Goal: Transaction & Acquisition: Purchase product/service

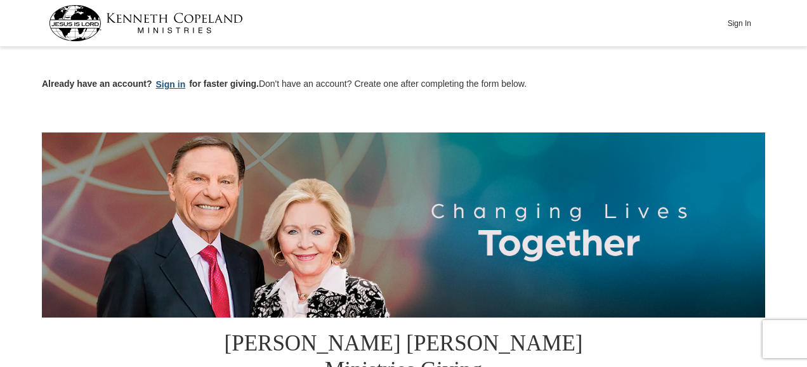
click at [164, 83] on button "Sign in" at bounding box center [170, 84] width 37 height 15
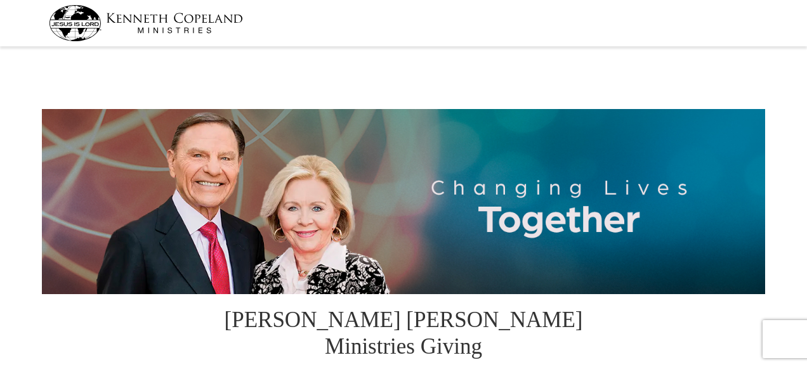
select select "OK"
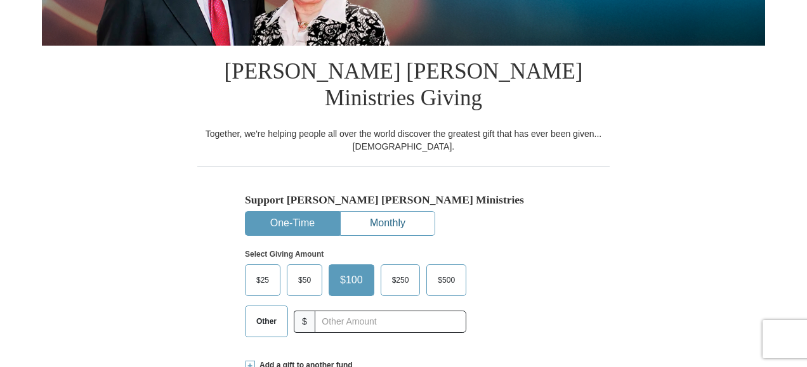
scroll to position [254, 0]
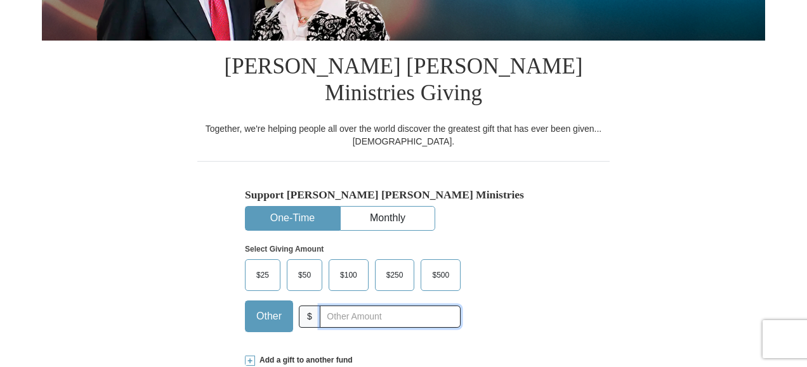
click at [345, 306] on input "text" at bounding box center [390, 317] width 141 height 22
type input "75.00"
click at [523, 259] on div "Select Giving Amount Amount must be a valid number The total gift cannot be les…" at bounding box center [403, 286] width 317 height 111
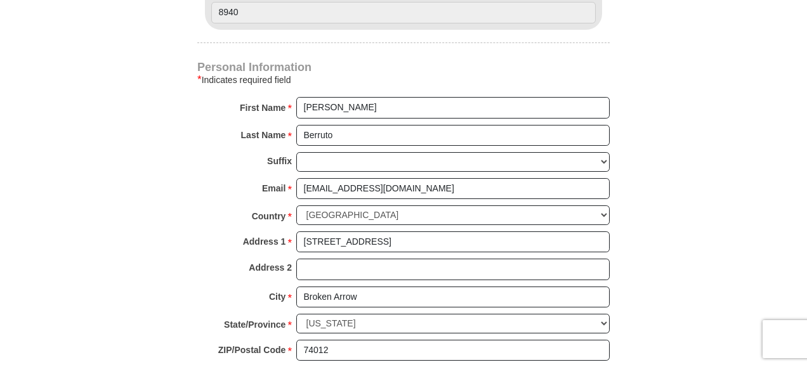
scroll to position [634, 0]
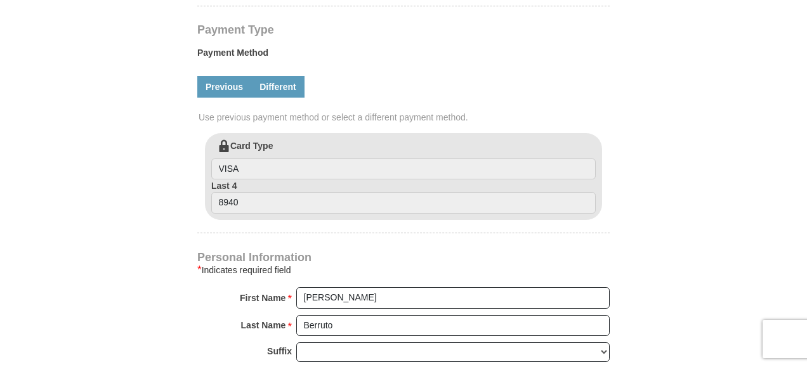
click at [284, 76] on link "Different" at bounding box center [277, 87] width 53 height 22
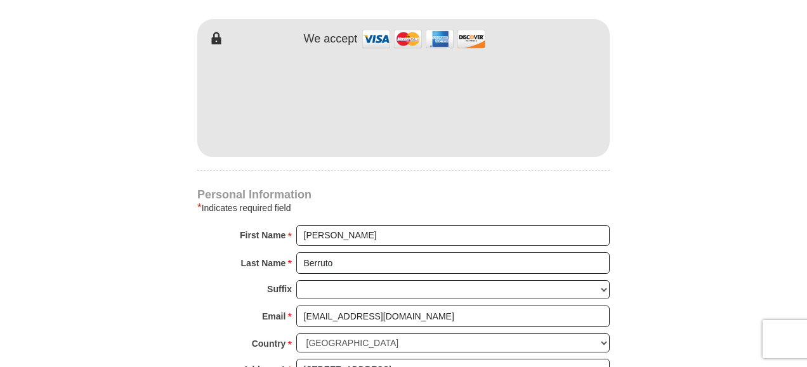
scroll to position [888, 0]
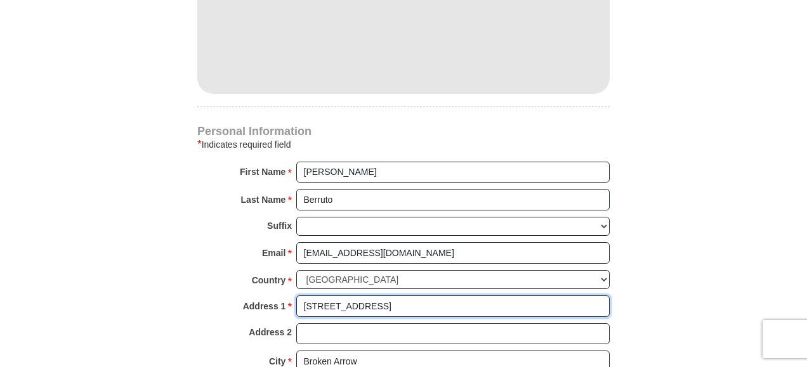
drag, startPoint x: 405, startPoint y: 275, endPoint x: 288, endPoint y: 263, distance: 117.3
click at [288, 263] on div "Personal Information * Indicates required field First Name * James Please enter…" at bounding box center [403, 295] width 412 height 339
type input "401 Nonaville Rd"
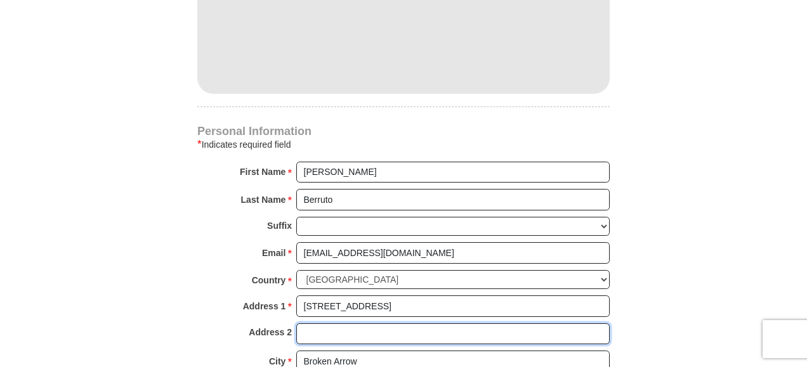
type input "Apt 833"
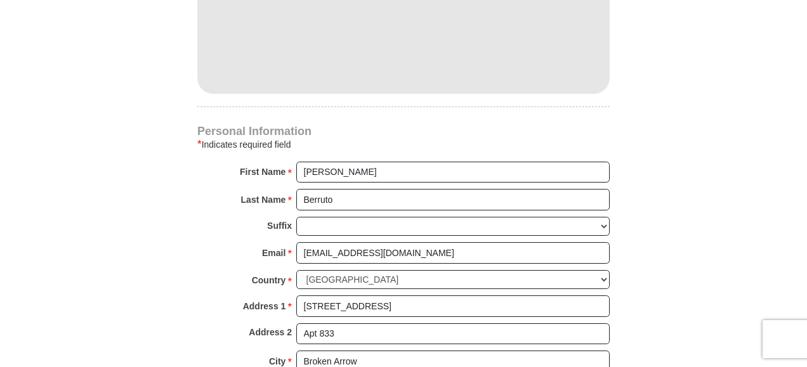
select select "TN"
drag, startPoint x: 372, startPoint y: 328, endPoint x: 287, endPoint y: 321, distance: 85.3
click at [287, 351] on div "City * Broken Arrow Please enter City" at bounding box center [403, 365] width 412 height 28
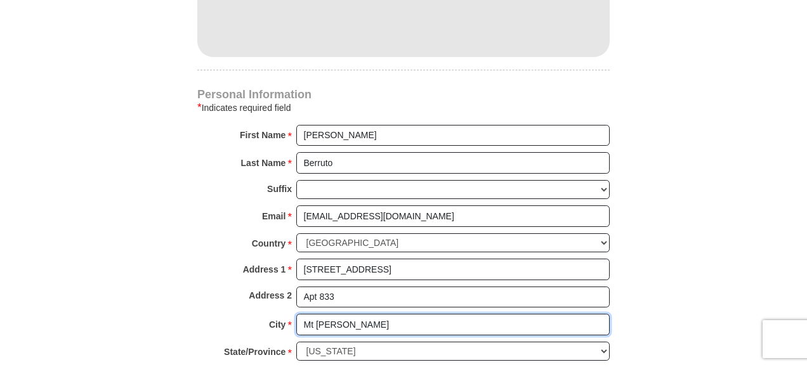
scroll to position [951, 0]
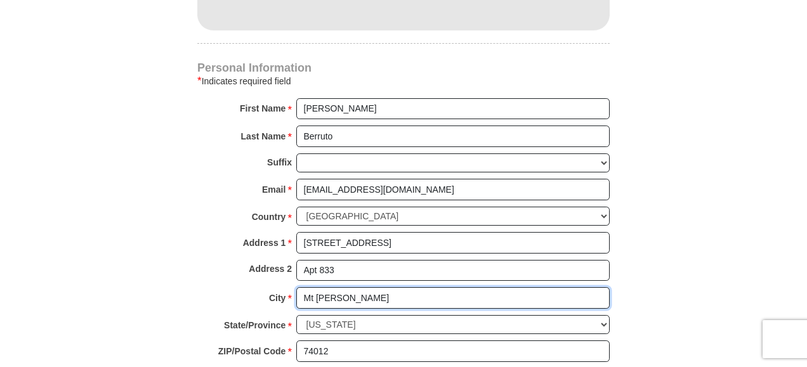
type input "Mt Juliet"
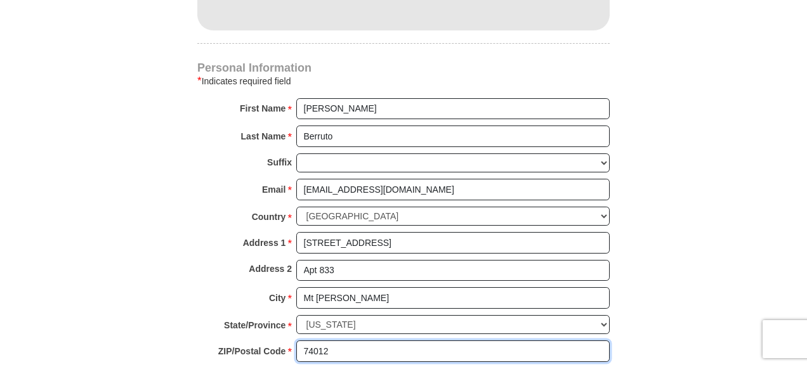
drag, startPoint x: 362, startPoint y: 315, endPoint x: 284, endPoint y: 312, distance: 77.4
click at [284, 341] on div "ZIP/Postal Code * 74012 No postal code? Click here. Please enter ZIP/Postal Cod…" at bounding box center [403, 355] width 412 height 28
type input "37122"
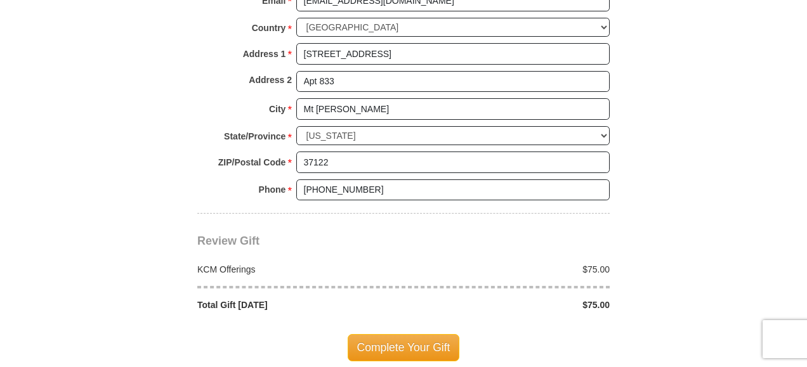
scroll to position [1142, 0]
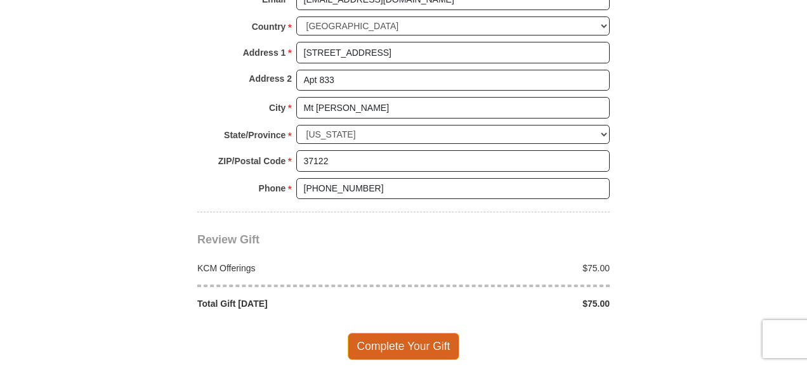
click at [394, 333] on span "Complete Your Gift" at bounding box center [404, 346] width 112 height 27
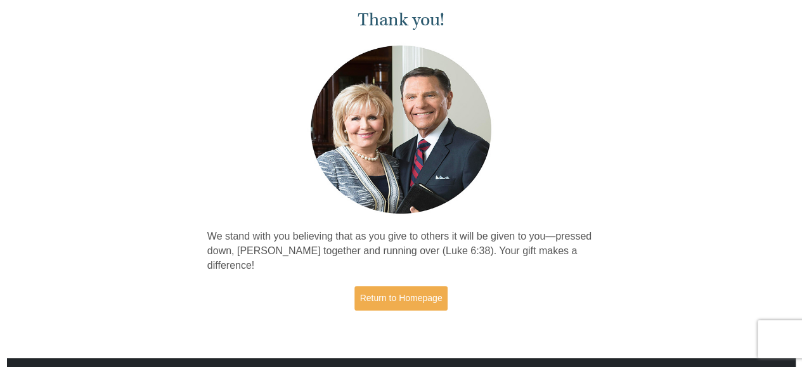
scroll to position [127, 0]
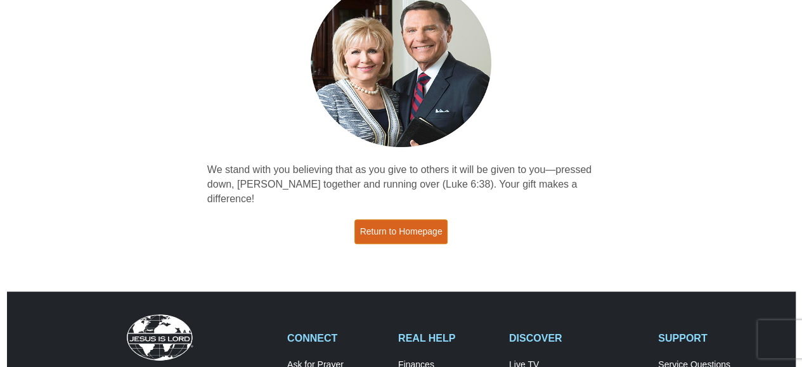
click at [411, 219] on link "Return to Homepage" at bounding box center [402, 231] width 94 height 25
